Goal: Transaction & Acquisition: Purchase product/service

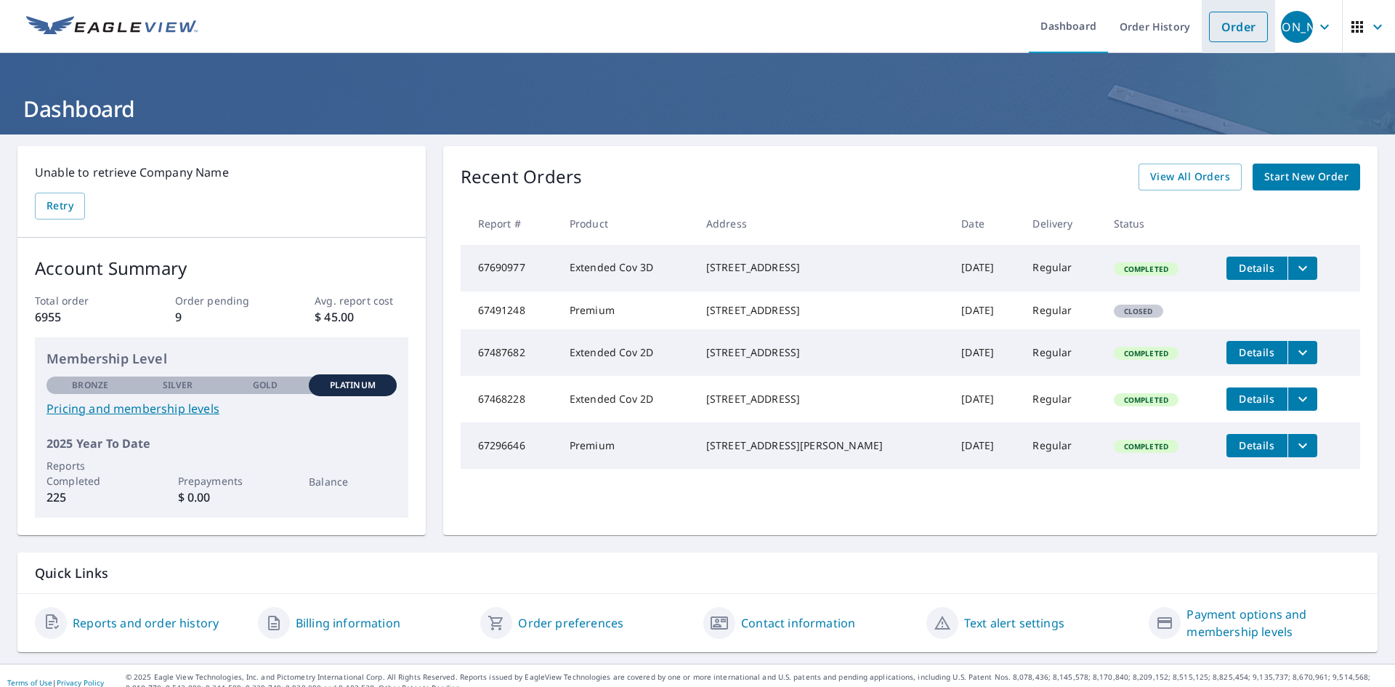
click at [1227, 26] on link "Order" at bounding box center [1238, 27] width 59 height 31
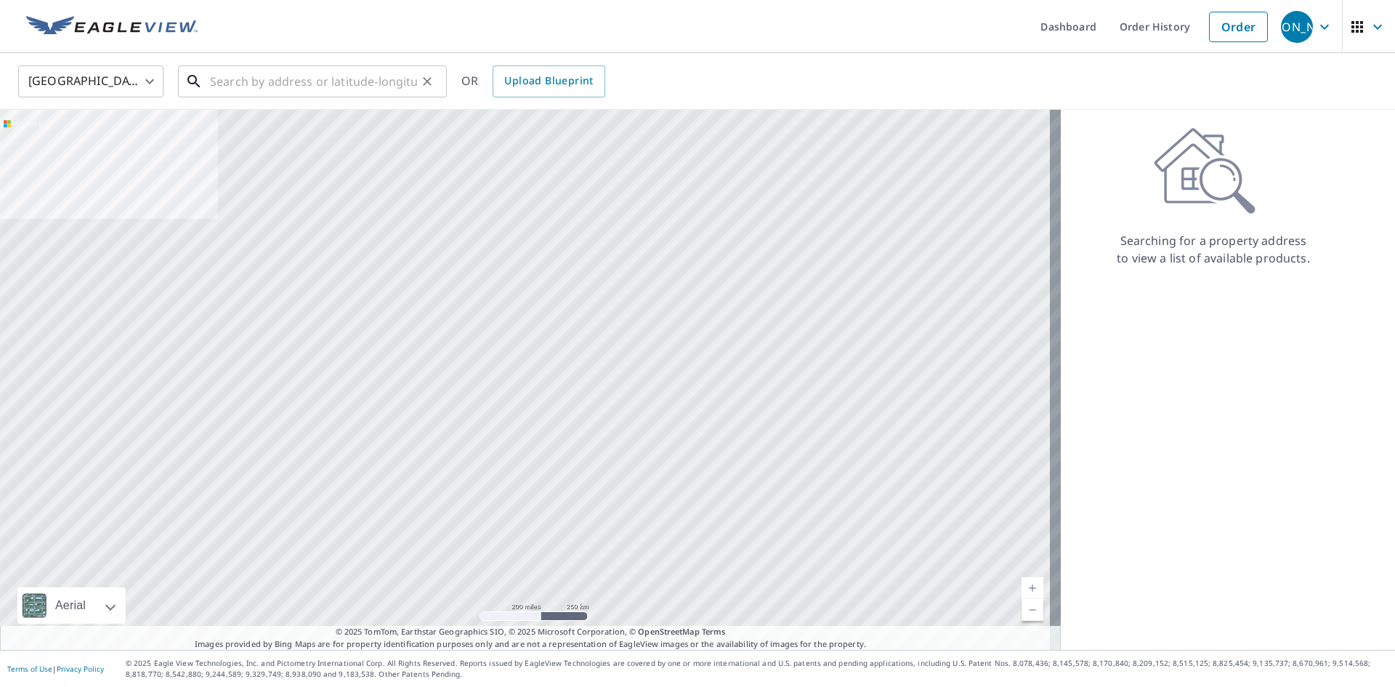
click at [251, 90] on input "text" at bounding box center [313, 81] width 207 height 41
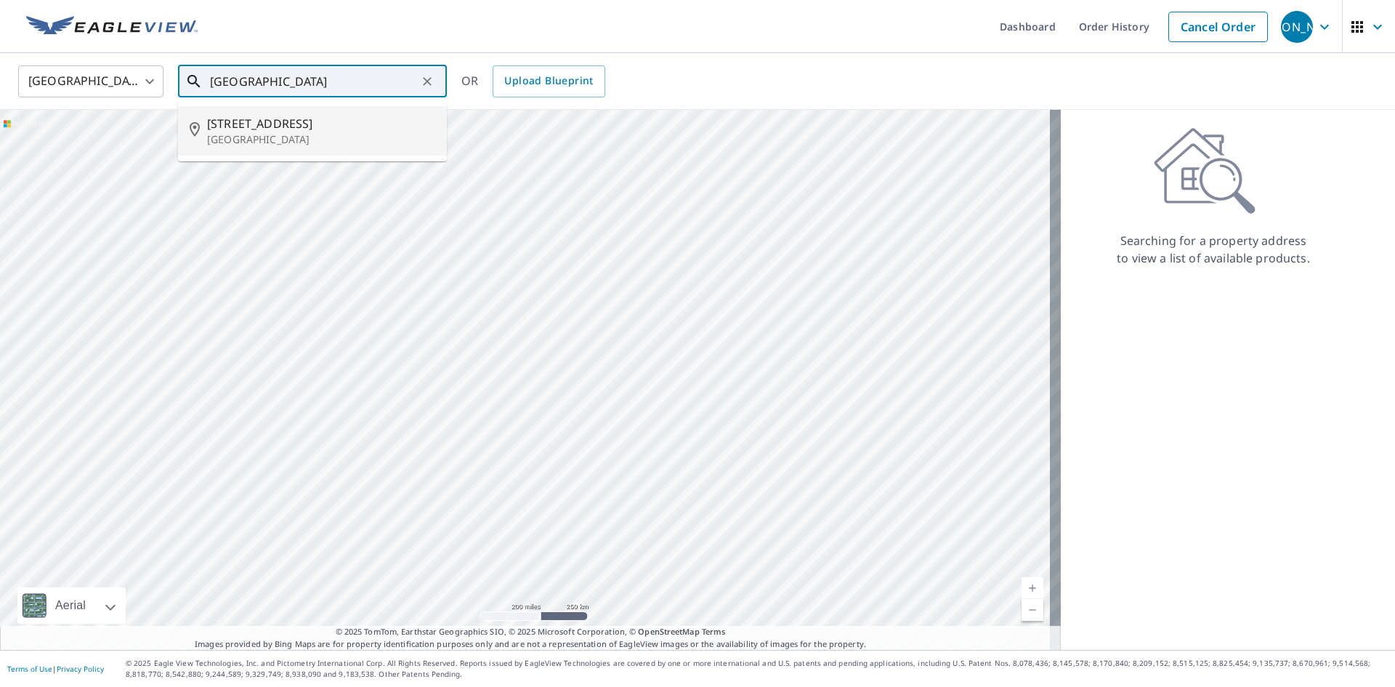
click at [270, 128] on span "[STREET_ADDRESS]" at bounding box center [321, 123] width 228 height 17
type input "[STREET_ADDRESS][PERSON_NAME]"
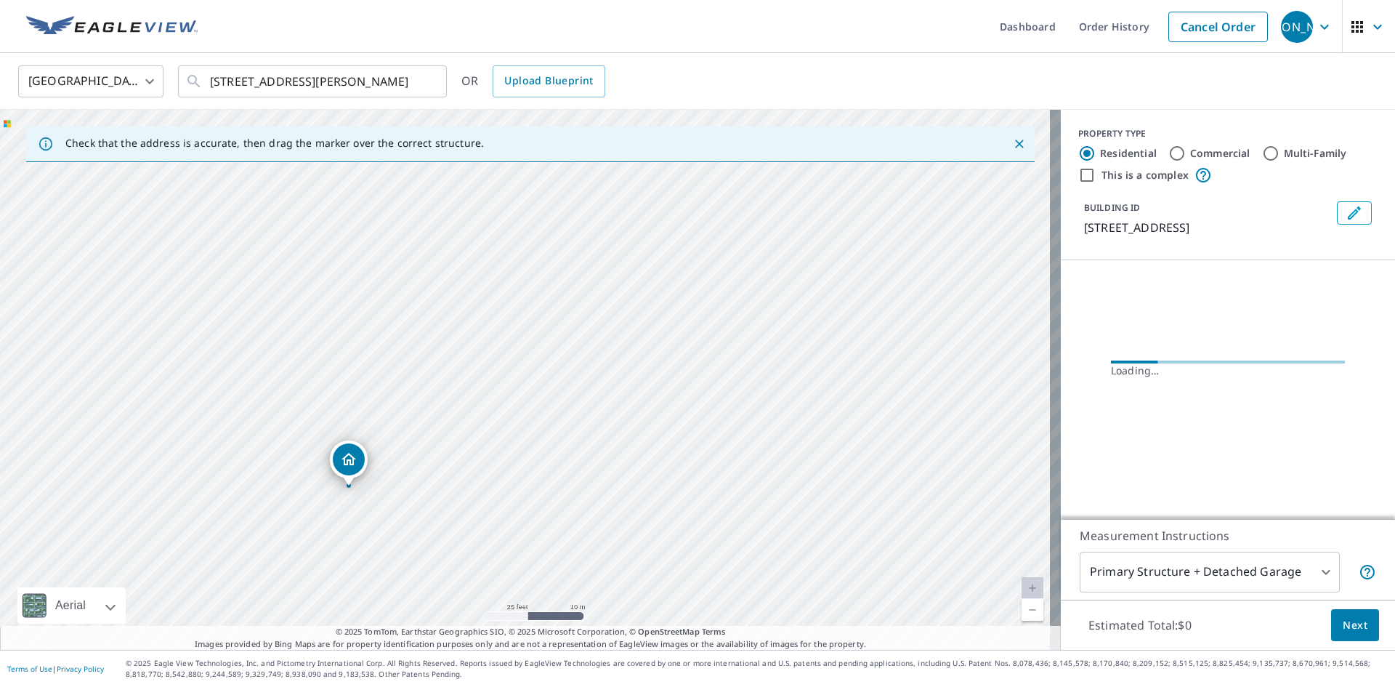
drag, startPoint x: 563, startPoint y: 384, endPoint x: 691, endPoint y: 187, distance: 234.2
click at [691, 188] on div "[STREET_ADDRESS][PERSON_NAME]" at bounding box center [530, 380] width 1061 height 540
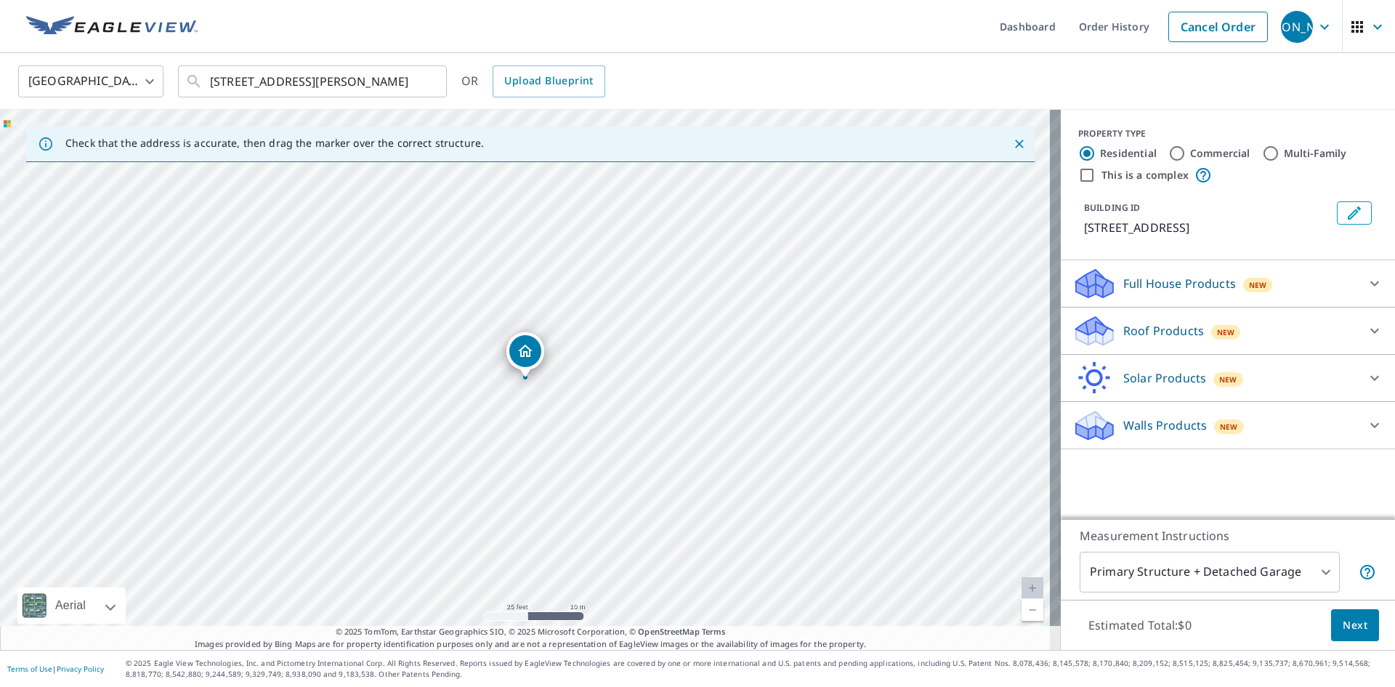
drag, startPoint x: 523, startPoint y: 434, endPoint x: 623, endPoint y: 294, distance: 171.4
click at [623, 294] on div "[STREET_ADDRESS][PERSON_NAME]" at bounding box center [530, 380] width 1061 height 540
drag, startPoint x: 524, startPoint y: 347, endPoint x: 490, endPoint y: 411, distance: 72.8
click at [1125, 331] on p "Roof Products" at bounding box center [1163, 330] width 81 height 17
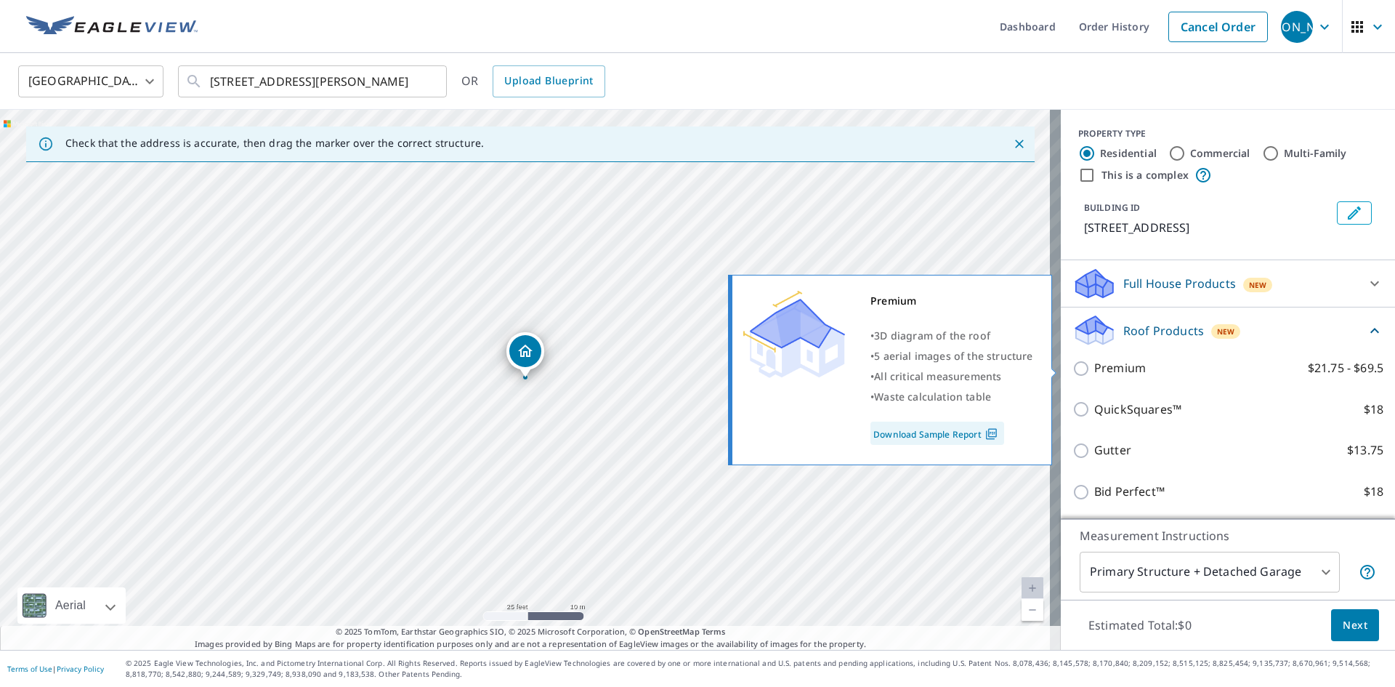
click at [1104, 371] on p "Premium" at bounding box center [1120, 368] width 52 height 18
click at [1094, 371] on input "Premium $21.75 - $69.5" at bounding box center [1083, 368] width 22 height 17
checkbox input "true"
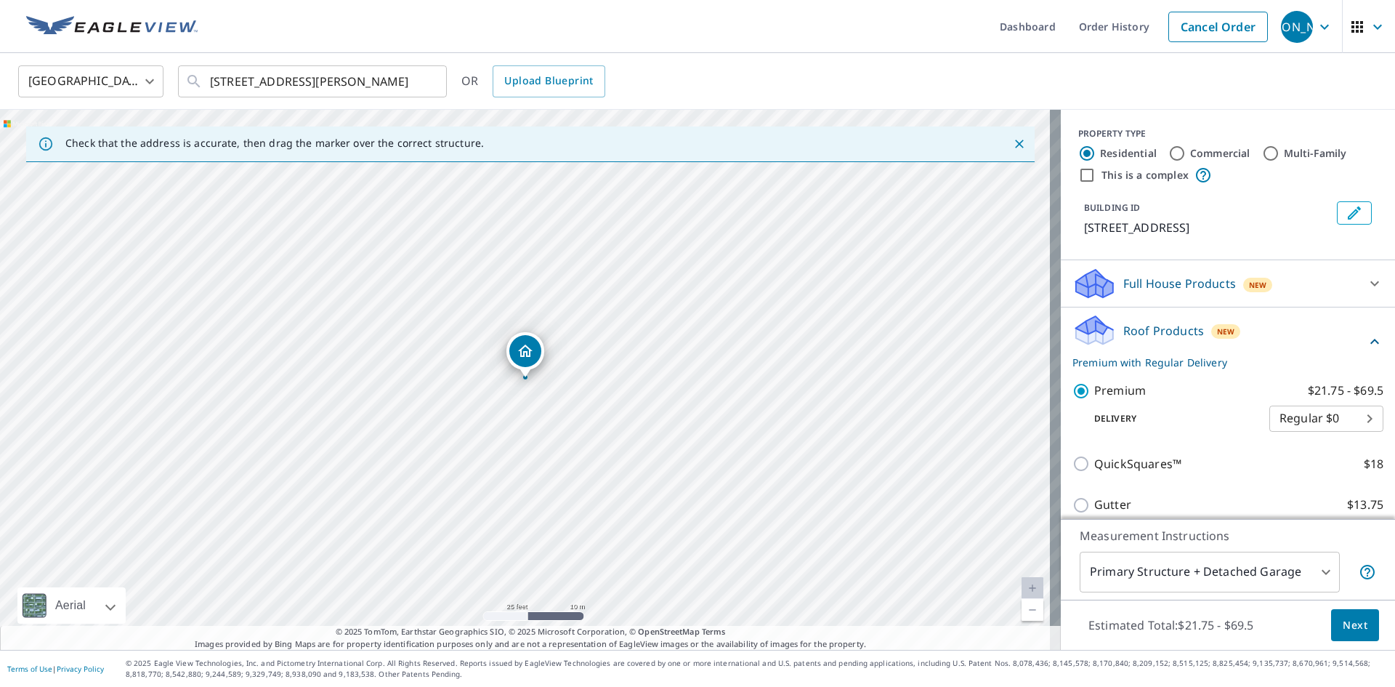
click at [1343, 623] on span "Next" at bounding box center [1355, 625] width 25 height 18
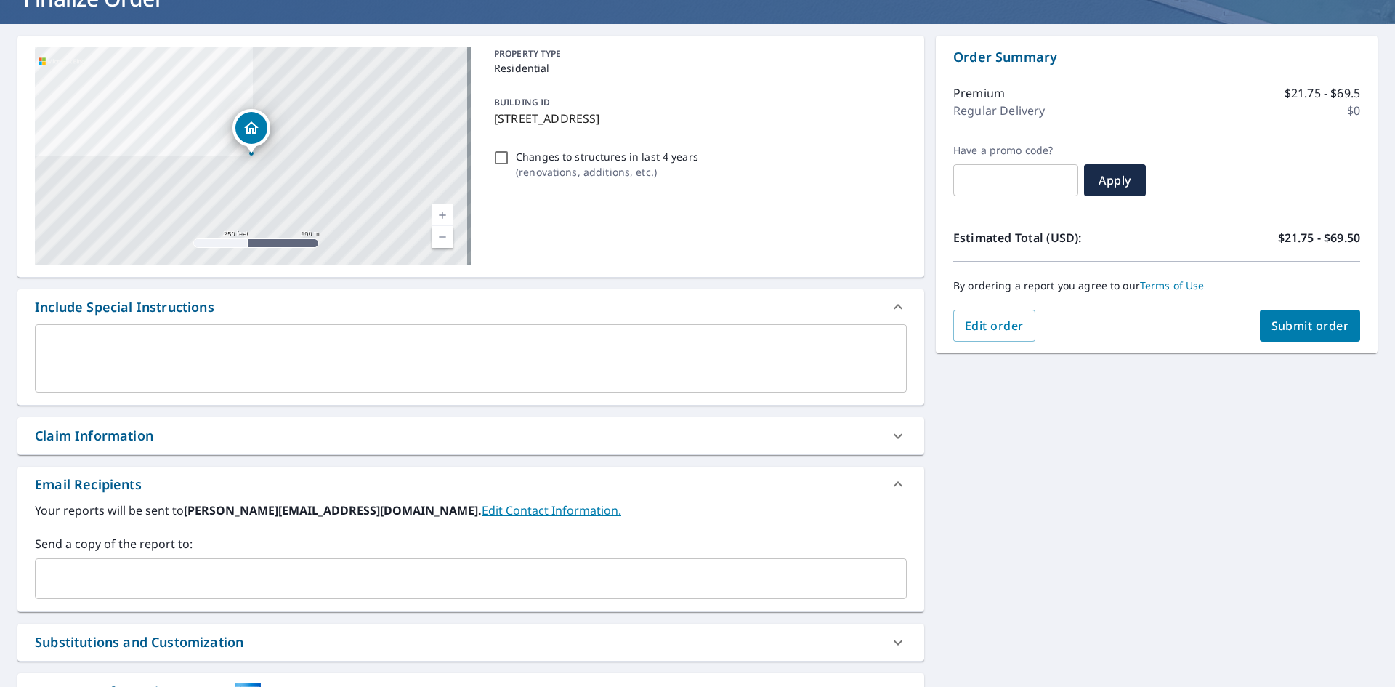
scroll to position [228, 0]
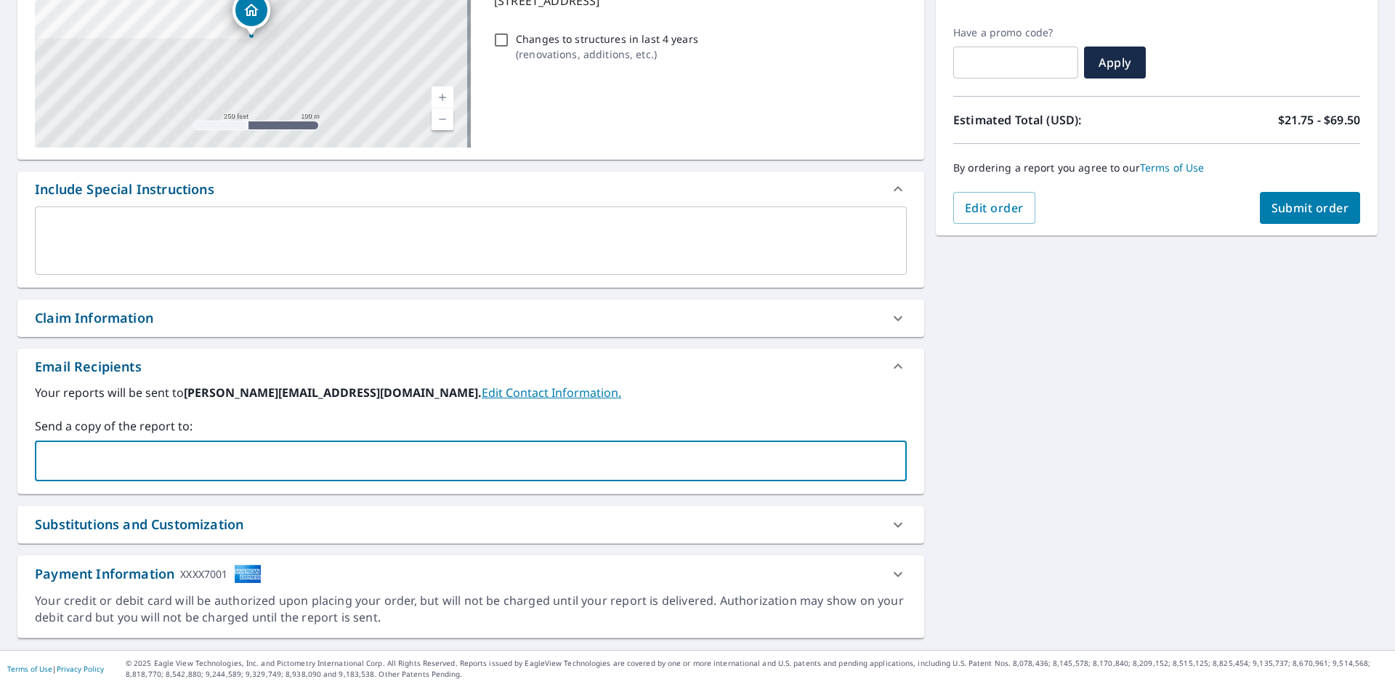
paste input "[EMAIL_ADDRESS][DOMAIN_NAME]"
type input "[EMAIL_ADDRESS][DOMAIN_NAME]"
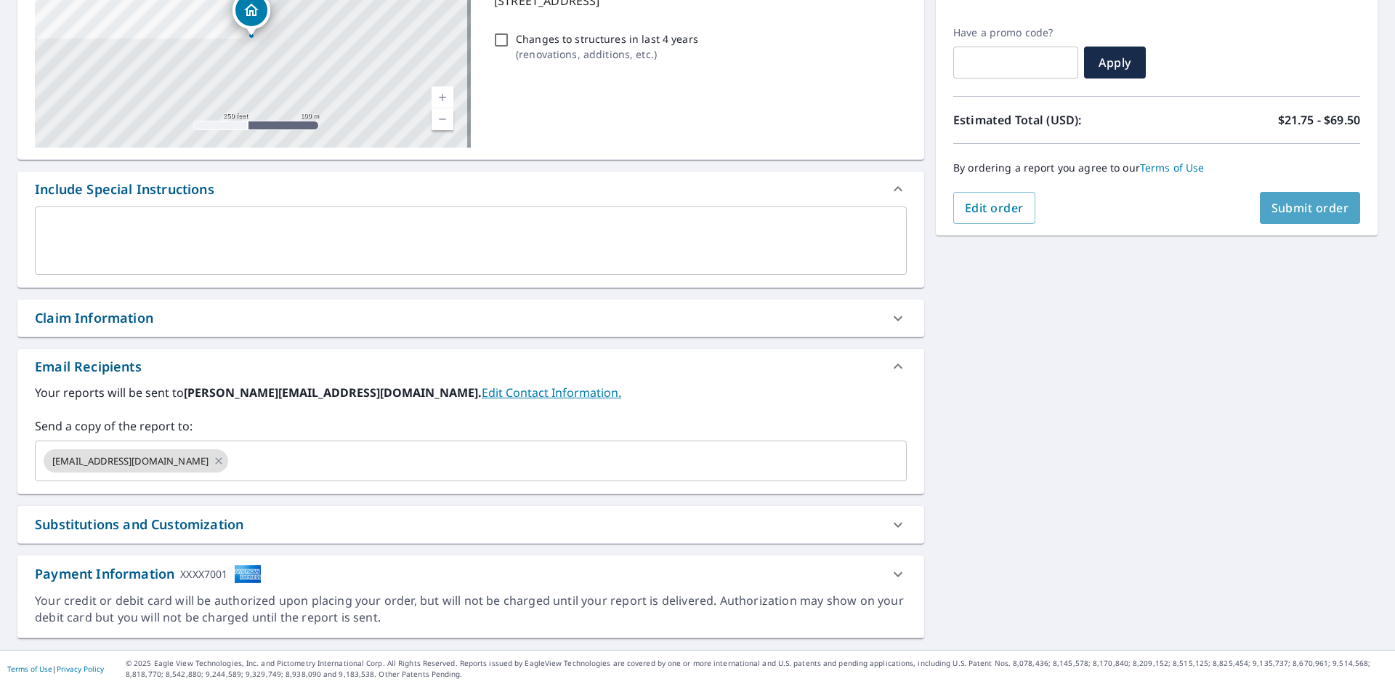
click at [1299, 207] on span "Submit order" at bounding box center [1310, 208] width 78 height 16
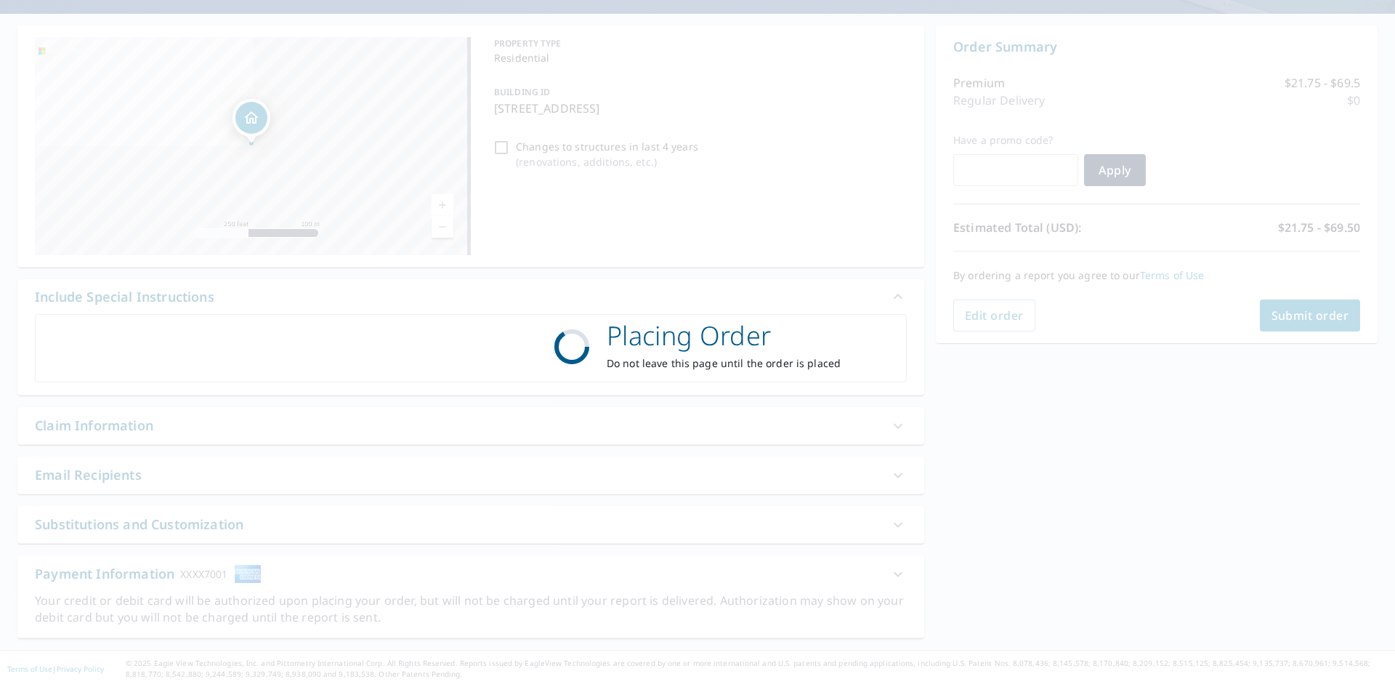
scroll to position [121, 0]
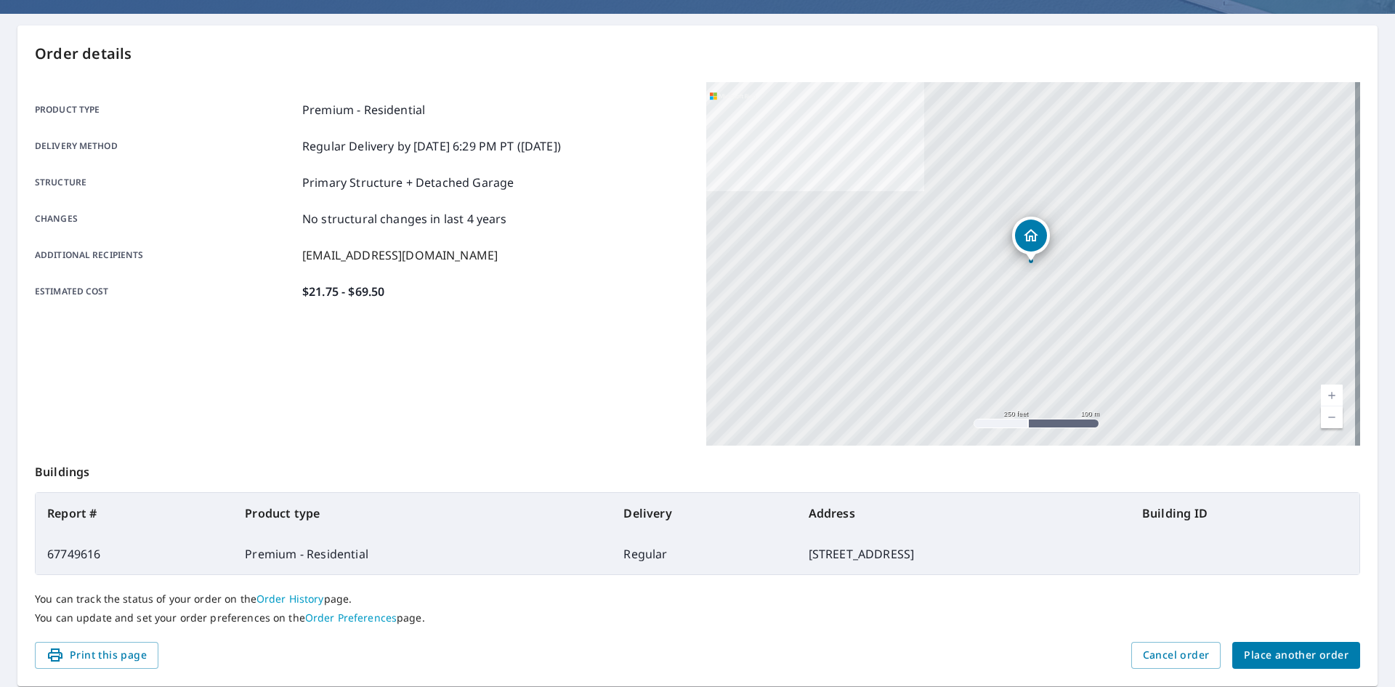
click at [572, 249] on div "Additional recipients [EMAIL_ADDRESS][DOMAIN_NAME]" at bounding box center [362, 254] width 654 height 17
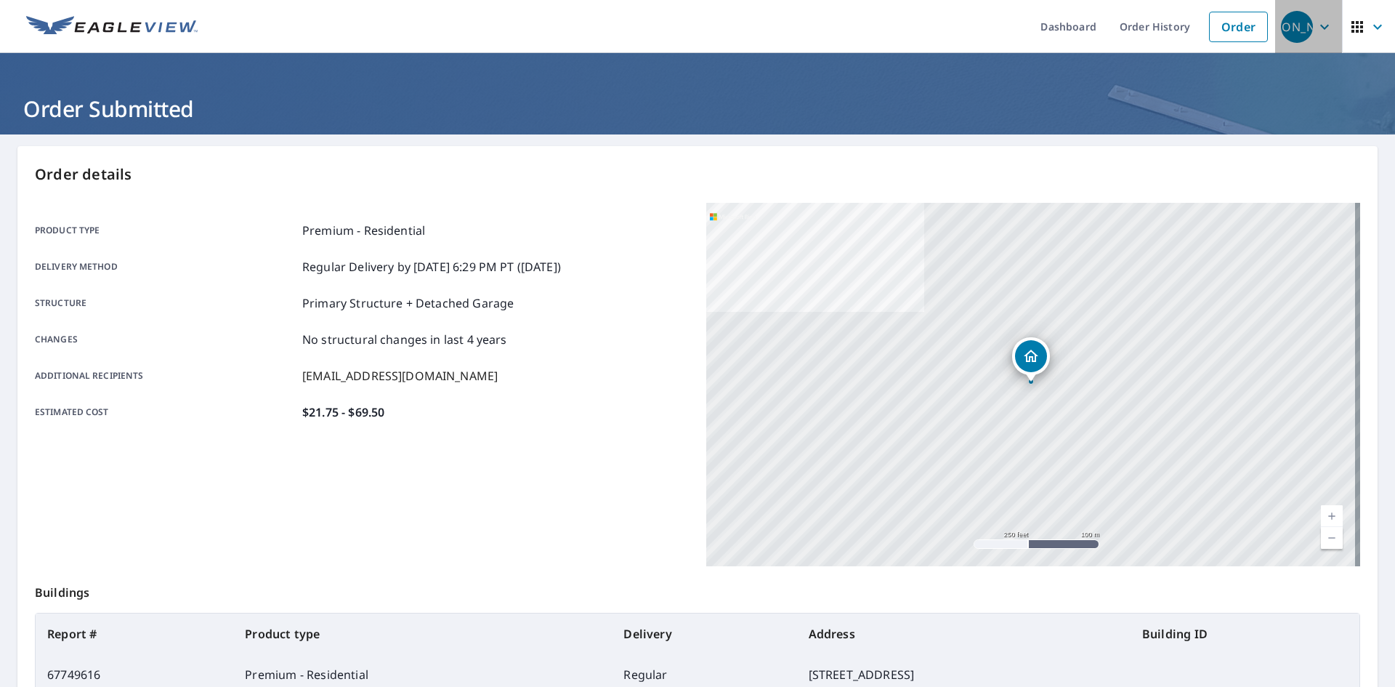
click at [1318, 21] on icon "button" at bounding box center [1324, 26] width 17 height 17
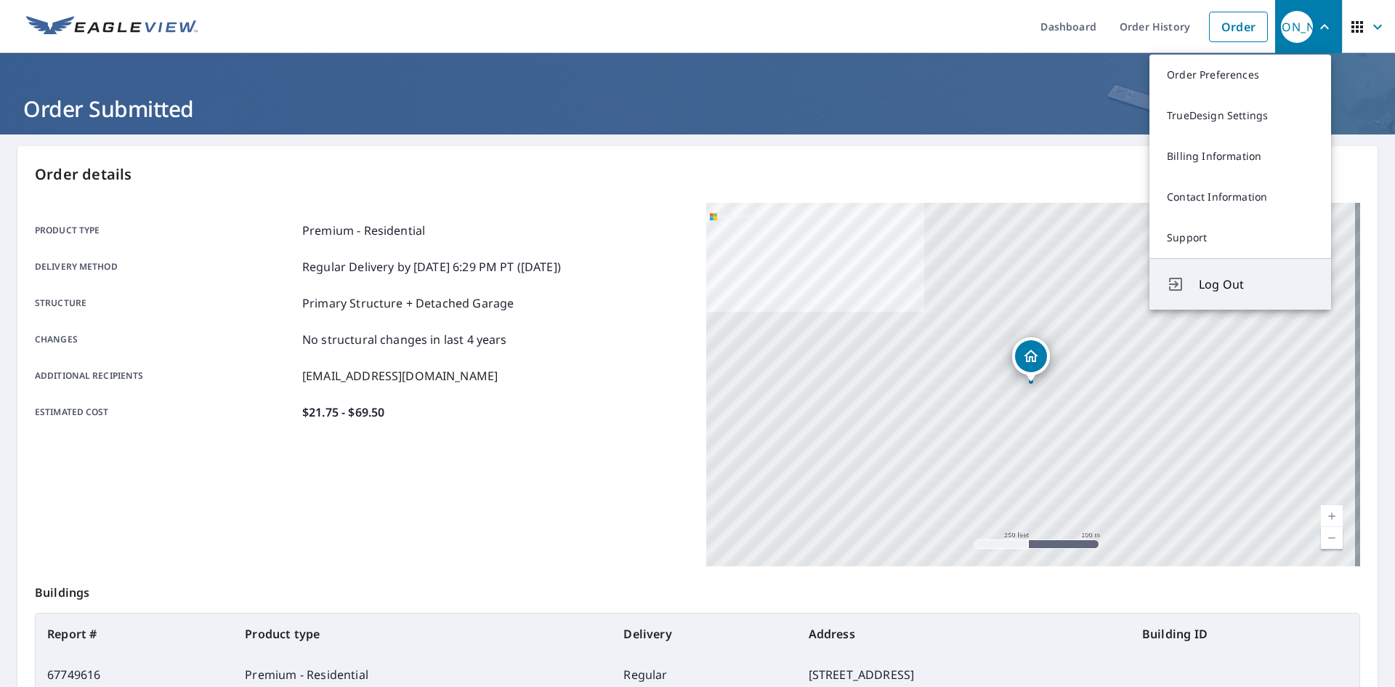
click at [1222, 284] on span "Log Out" at bounding box center [1256, 283] width 115 height 17
